Goal: Task Accomplishment & Management: Complete application form

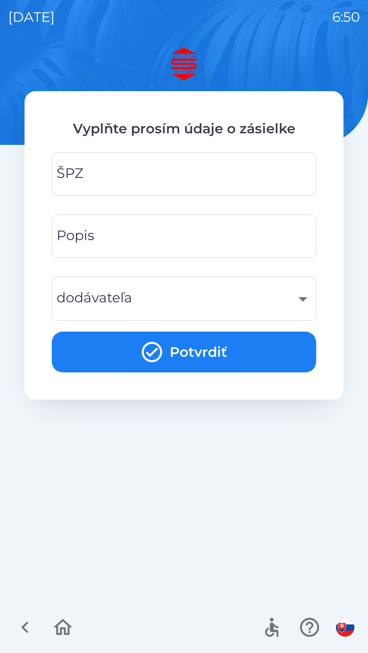
click at [178, 181] on input "ŠPZ" at bounding box center [184, 174] width 248 height 27
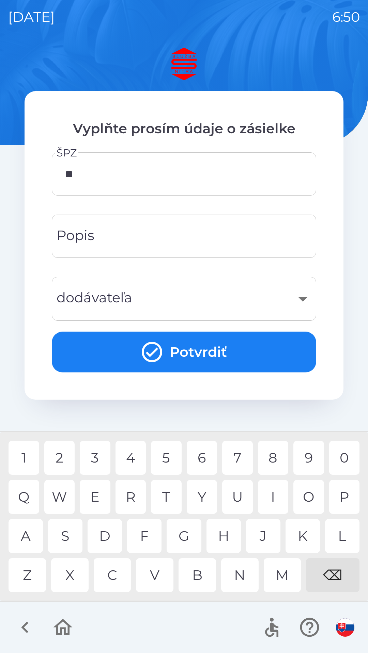
click at [30, 535] on div "A" at bounding box center [26, 536] width 34 height 34
click at [63, 458] on div "2" at bounding box center [59, 458] width 31 height 34
click at [107, 536] on div "D" at bounding box center [104, 536] width 34 height 34
type input "*******"
click at [195, 241] on input "Popis" at bounding box center [184, 236] width 248 height 27
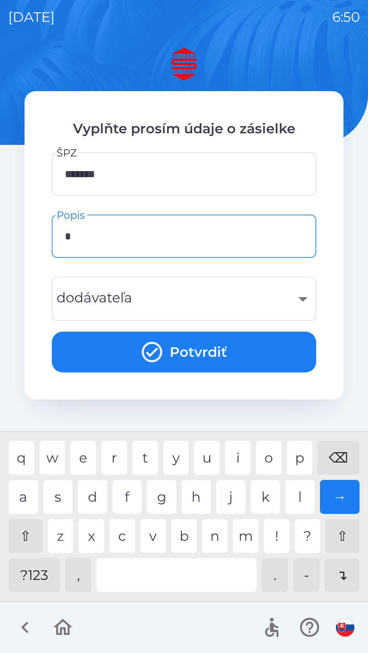
click at [211, 547] on div "n" at bounding box center [215, 536] width 26 height 34
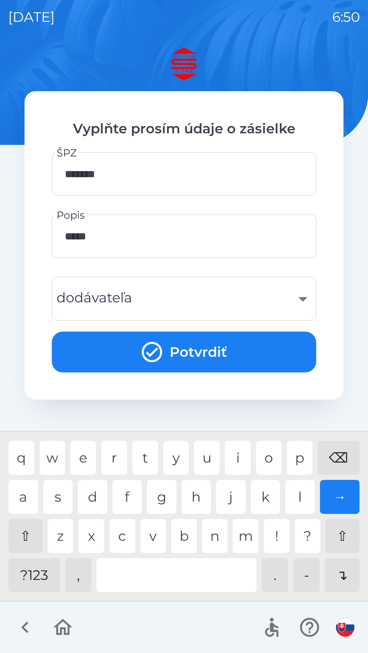
click at [28, 498] on div "a" at bounding box center [24, 497] width 30 height 34
click at [99, 493] on div "d" at bounding box center [93, 497] width 30 height 34
click at [196, 573] on div at bounding box center [176, 576] width 160 height 34
click at [183, 539] on div "B" at bounding box center [184, 536] width 26 height 34
click at [149, 457] on div "T" at bounding box center [145, 458] width 26 height 34
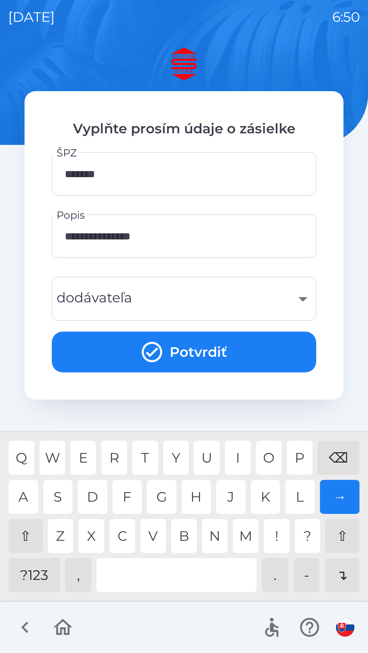
type input "**********"
click at [289, 298] on div "​" at bounding box center [184, 299] width 248 height 28
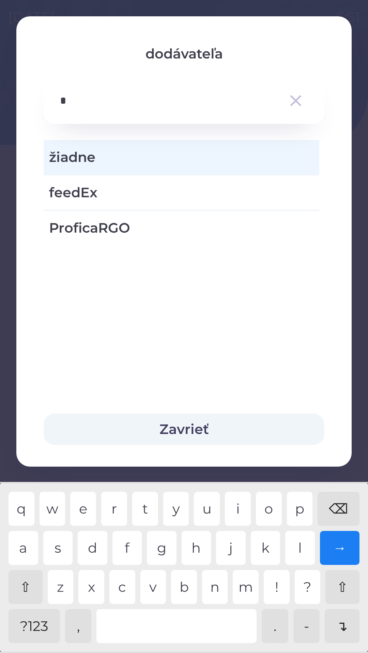
click at [129, 553] on div "f" at bounding box center [127, 548] width 30 height 34
type input "*"
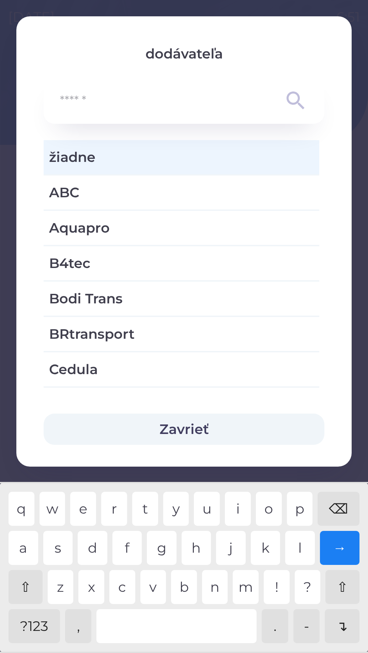
click at [335, 508] on div "⌫" at bounding box center [338, 509] width 42 height 34
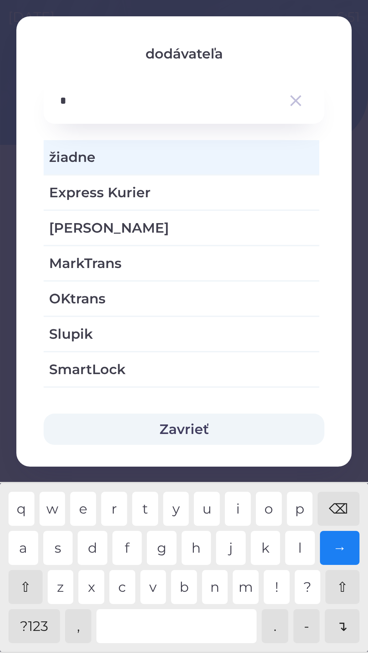
click at [263, 545] on div "k" at bounding box center [265, 548] width 30 height 34
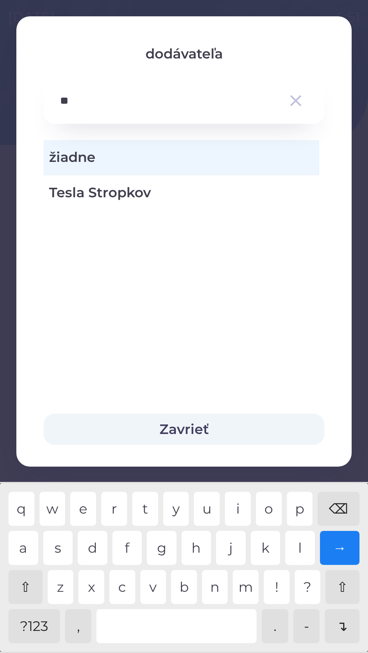
click at [266, 515] on div "o" at bounding box center [269, 509] width 26 height 34
type input "*"
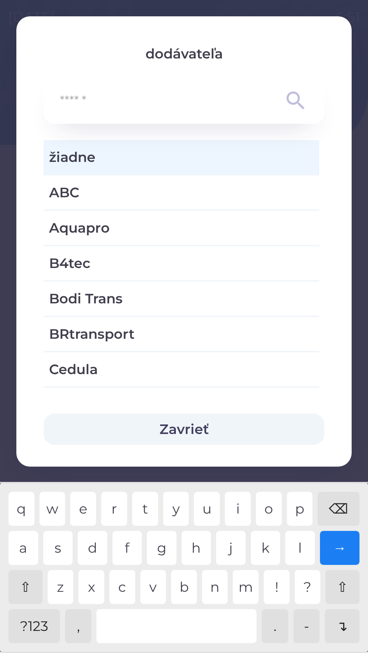
click at [336, 512] on div "⌫" at bounding box center [338, 509] width 42 height 34
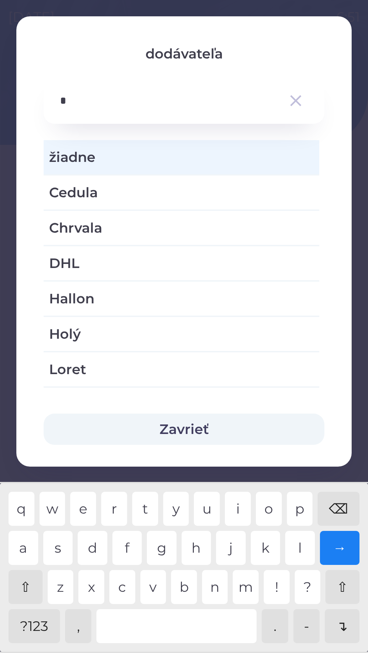
type input "**"
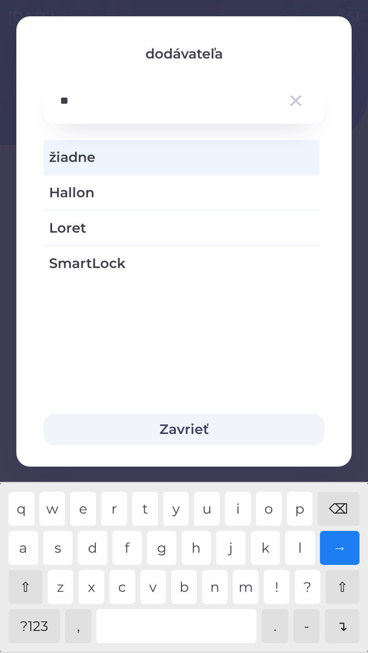
click at [293, 100] on icon "button" at bounding box center [295, 100] width 19 height 19
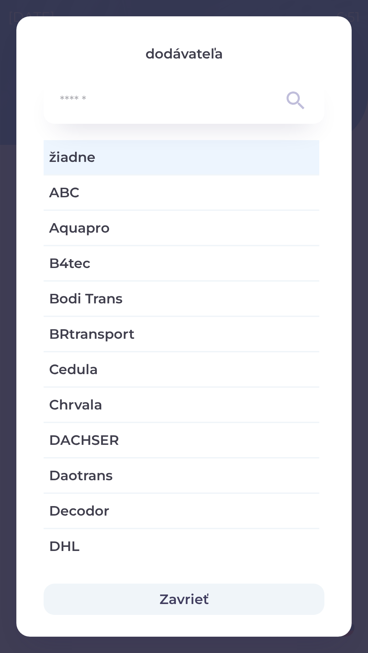
click at [198, 602] on button "Zavrieť" at bounding box center [184, 599] width 280 height 31
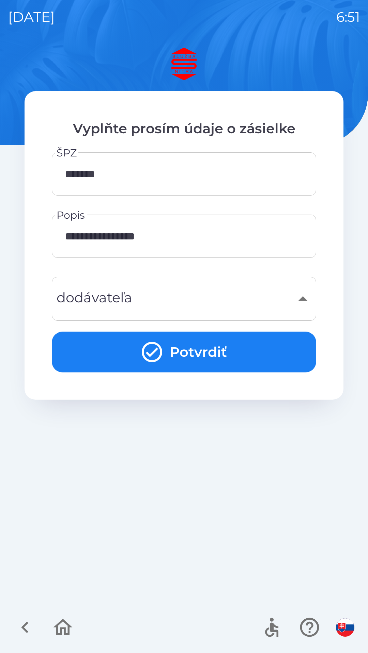
click at [196, 354] on button "Potvrdiť" at bounding box center [184, 352] width 264 height 41
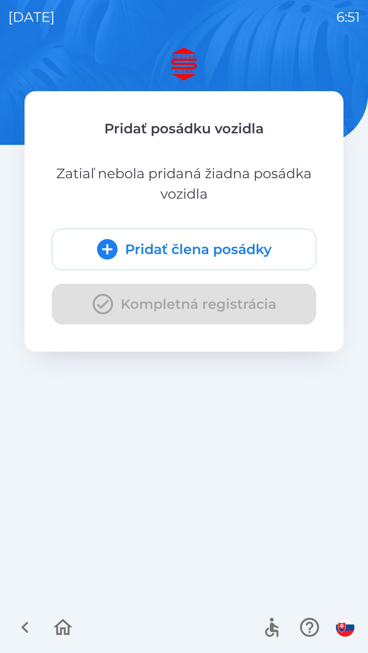
click at [185, 177] on p "Zatiaľ nebola pridaná žiadna posádka vozidla" at bounding box center [184, 183] width 264 height 41
click at [190, 248] on button "Pridať člena posádky" at bounding box center [184, 250] width 264 height 42
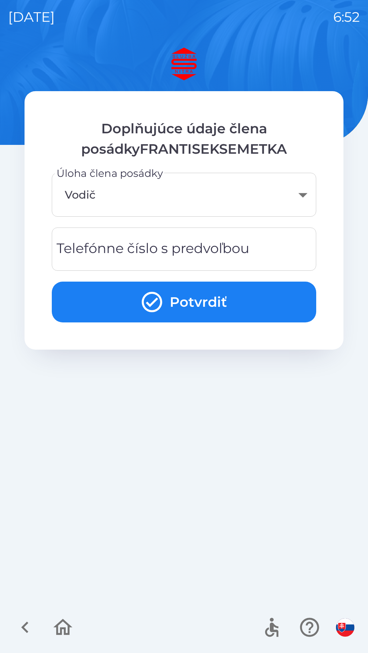
click at [195, 245] on div "Telefónne číslo s predvoľbou Telefónne číslo s predvoľbou" at bounding box center [184, 249] width 264 height 43
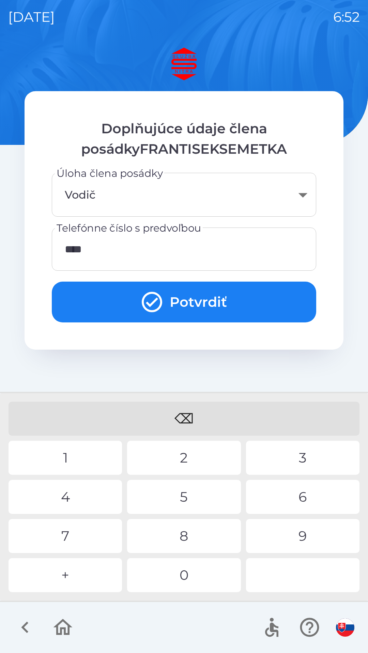
click at [169, 455] on div "2" at bounding box center [183, 458] width 113 height 34
click at [94, 462] on div "1" at bounding box center [65, 458] width 113 height 34
click at [297, 535] on div "9" at bounding box center [302, 536] width 113 height 34
click at [66, 498] on div "4" at bounding box center [65, 497] width 113 height 34
click at [298, 452] on div "3" at bounding box center [302, 458] width 113 height 34
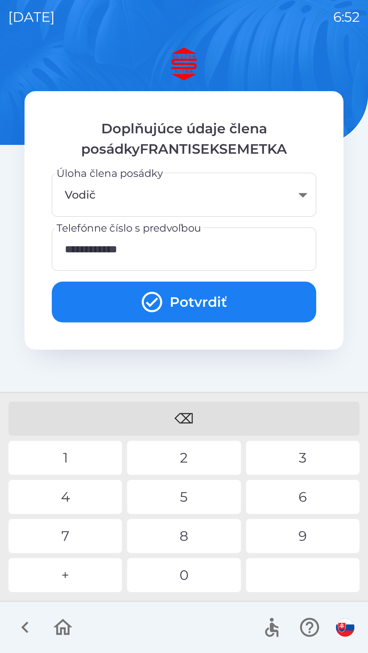
click at [70, 537] on div "7" at bounding box center [65, 536] width 113 height 34
click at [198, 492] on div "5" at bounding box center [183, 497] width 113 height 34
click at [60, 450] on div "1" at bounding box center [65, 458] width 113 height 34
click at [196, 301] on button "Potvrdiť" at bounding box center [184, 302] width 264 height 41
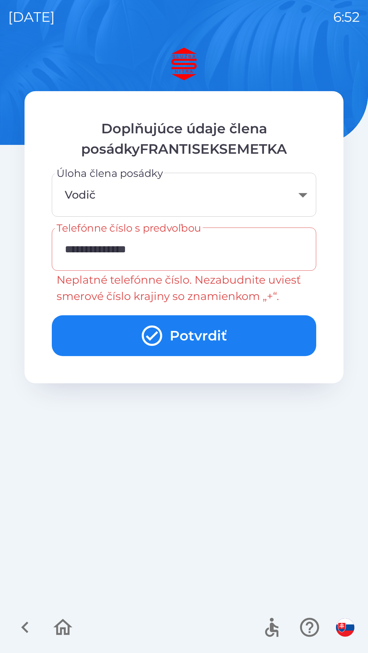
click at [78, 245] on input "**********" at bounding box center [184, 249] width 248 height 27
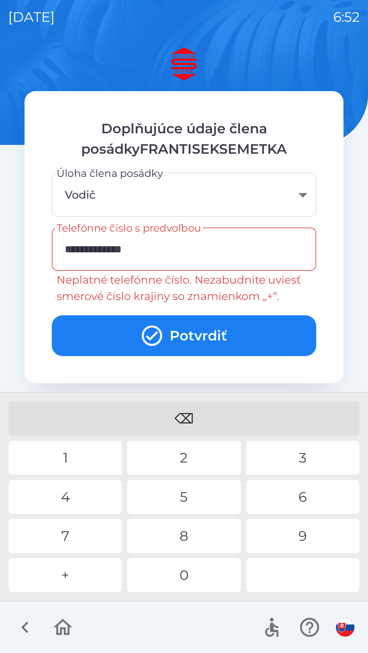
click at [194, 411] on div "⌫" at bounding box center [184, 419] width 351 height 34
click at [185, 414] on div "⌫" at bounding box center [184, 419] width 351 height 34
click at [185, 418] on div "⌫" at bounding box center [184, 419] width 351 height 34
type input "*"
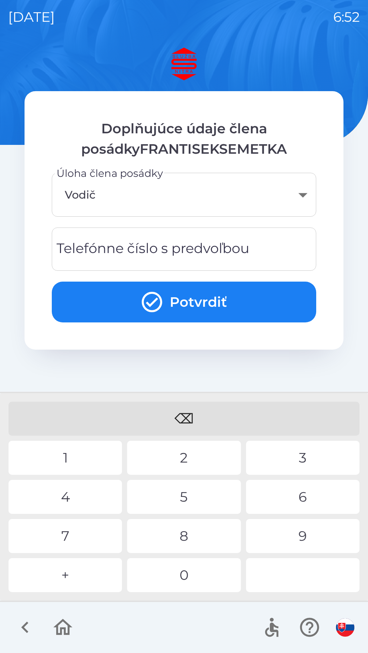
click at [184, 416] on div "⌫" at bounding box center [184, 419] width 351 height 34
click at [184, 418] on div "⌫" at bounding box center [184, 419] width 351 height 34
click at [186, 418] on div "⌫" at bounding box center [184, 419] width 351 height 34
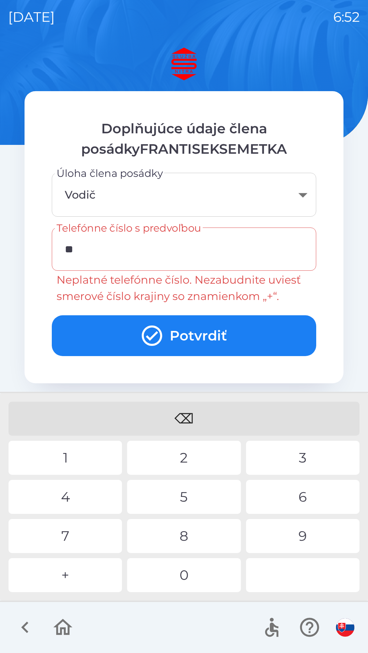
click at [87, 497] on div "4" at bounding box center [65, 497] width 113 height 34
click at [166, 454] on div "2" at bounding box center [183, 458] width 113 height 34
click at [98, 459] on div "1" at bounding box center [65, 458] width 113 height 34
click at [78, 495] on div "4" at bounding box center [65, 497] width 113 height 34
click at [72, 493] on div "4" at bounding box center [65, 497] width 113 height 34
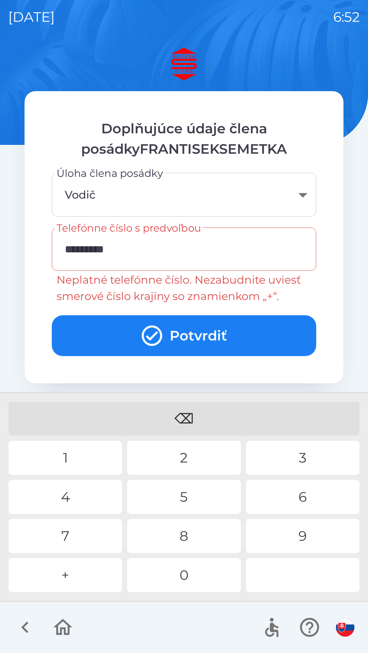
click at [295, 455] on div "3" at bounding box center [302, 458] width 113 height 34
click at [206, 486] on div "5" at bounding box center [183, 497] width 113 height 34
type input "**********"
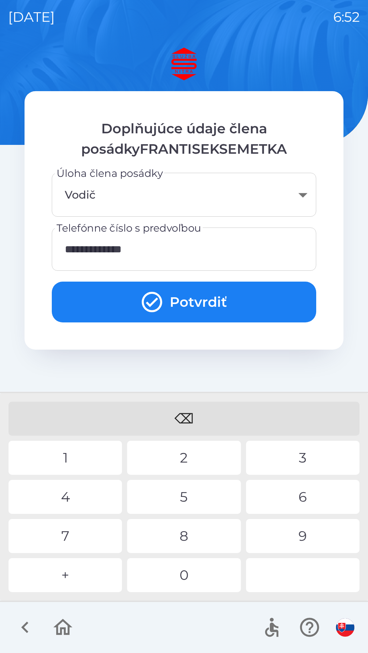
click at [207, 298] on button "Potvrdiť" at bounding box center [184, 302] width 264 height 41
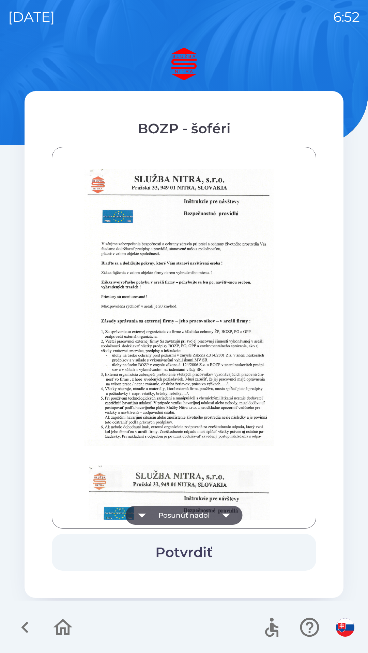
click at [219, 515] on icon "button" at bounding box center [225, 515] width 19 height 19
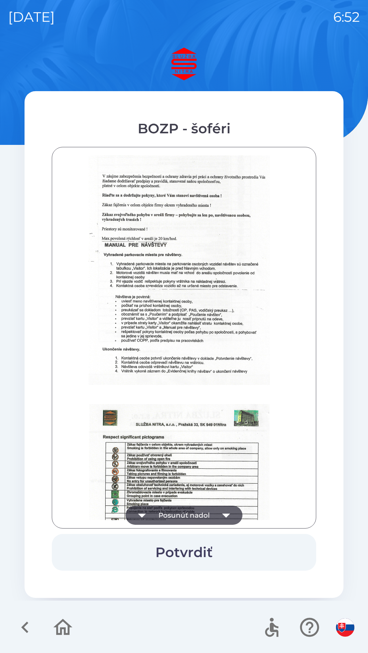
click at [219, 516] on icon "button" at bounding box center [225, 515] width 19 height 19
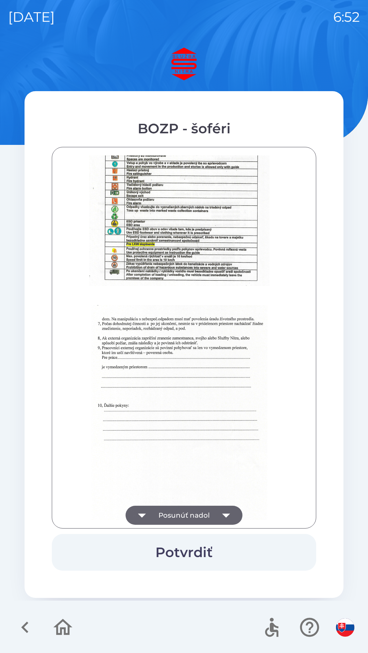
click at [222, 516] on icon "button" at bounding box center [225, 515] width 19 height 19
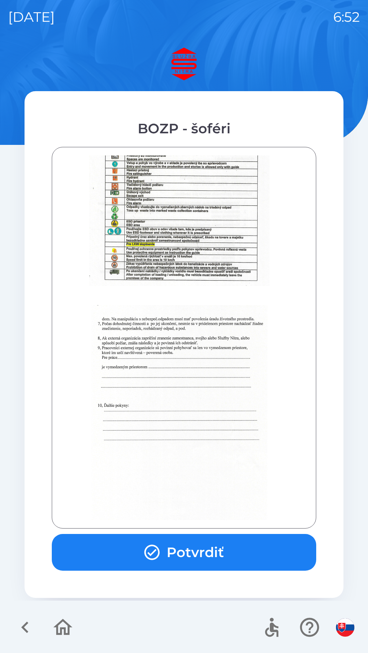
scroll to position [763, 0]
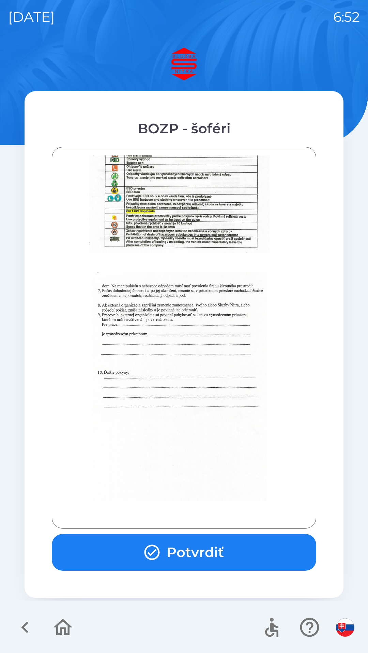
click at [211, 552] on button "Potvrdiť" at bounding box center [184, 552] width 264 height 37
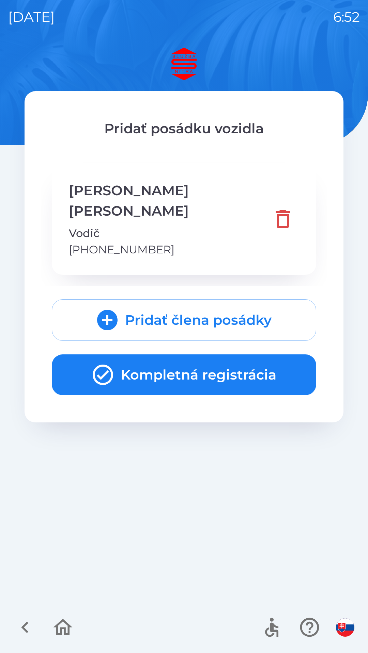
click at [202, 355] on button "Kompletná registrácia" at bounding box center [184, 375] width 264 height 41
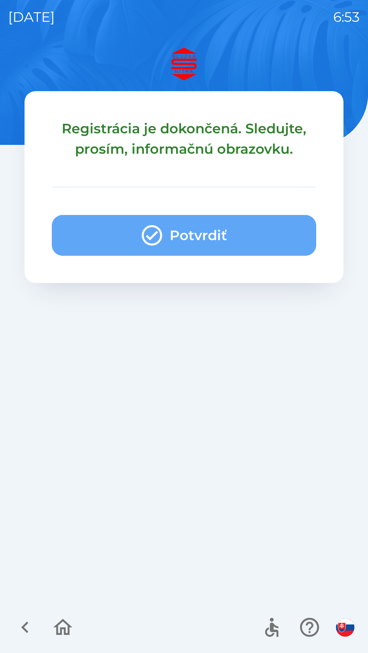
click at [192, 233] on button "Potvrdiť" at bounding box center [184, 235] width 264 height 41
